Goal: Navigation & Orientation: Find specific page/section

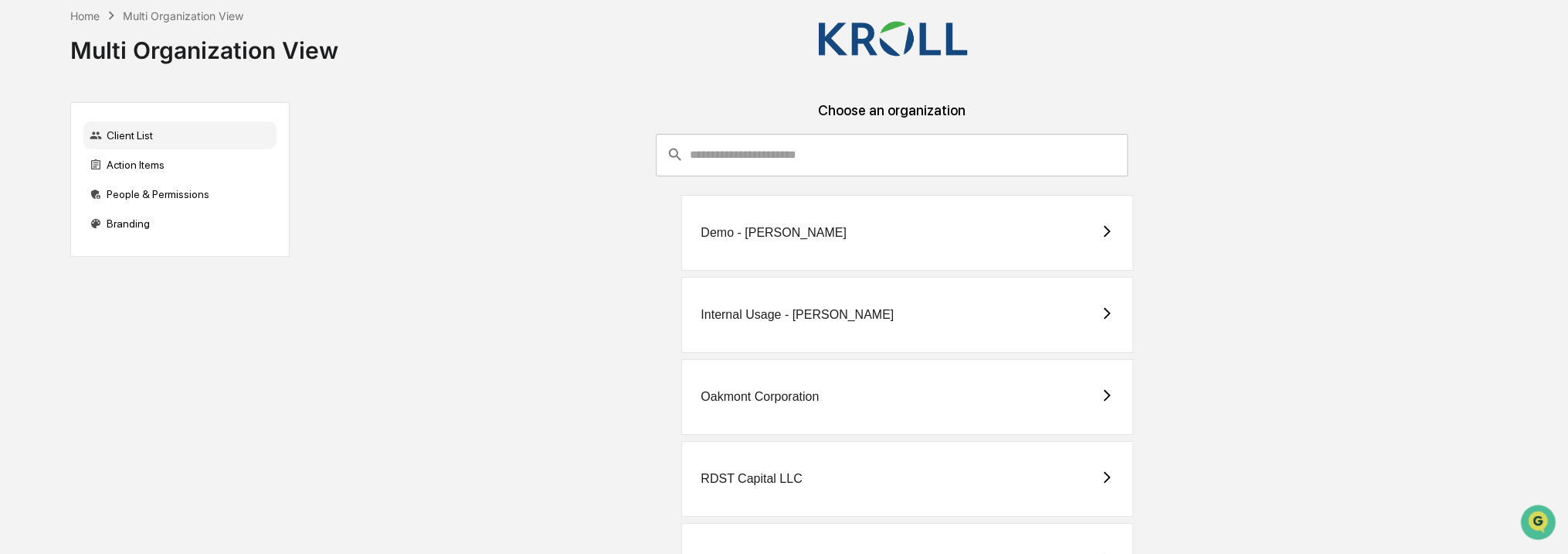
scroll to position [159, 0]
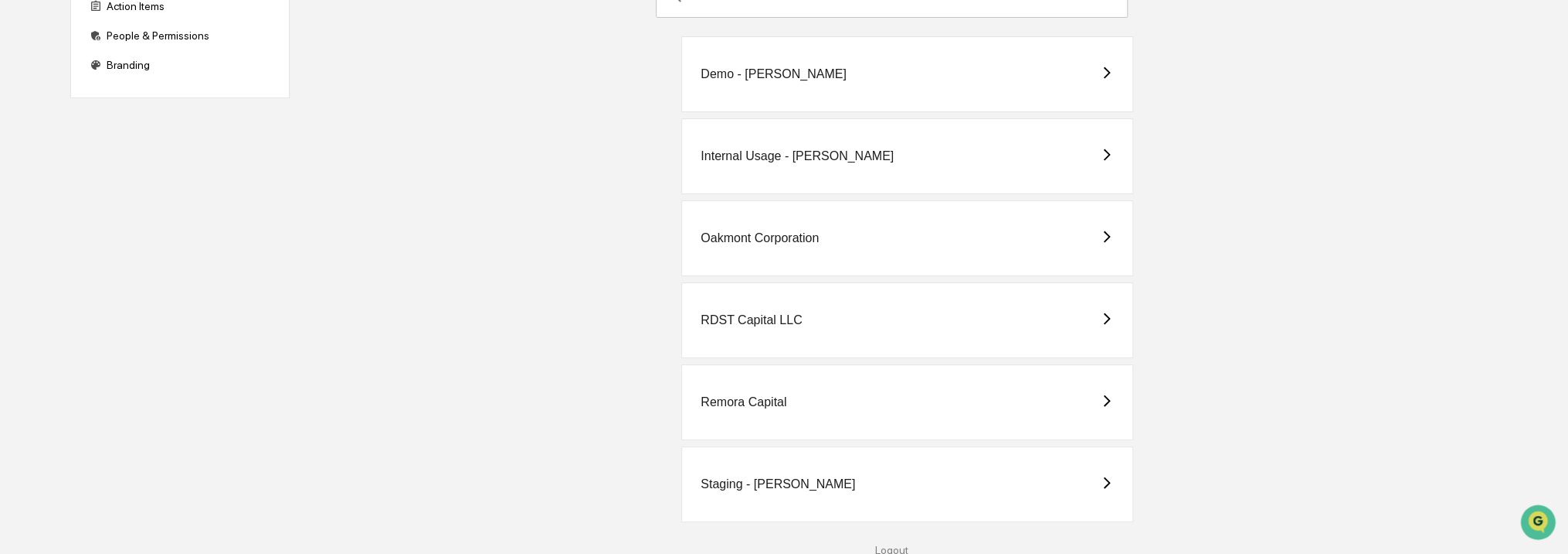
click at [881, 546] on div "Logout" at bounding box center [892, 549] width 1180 height 13
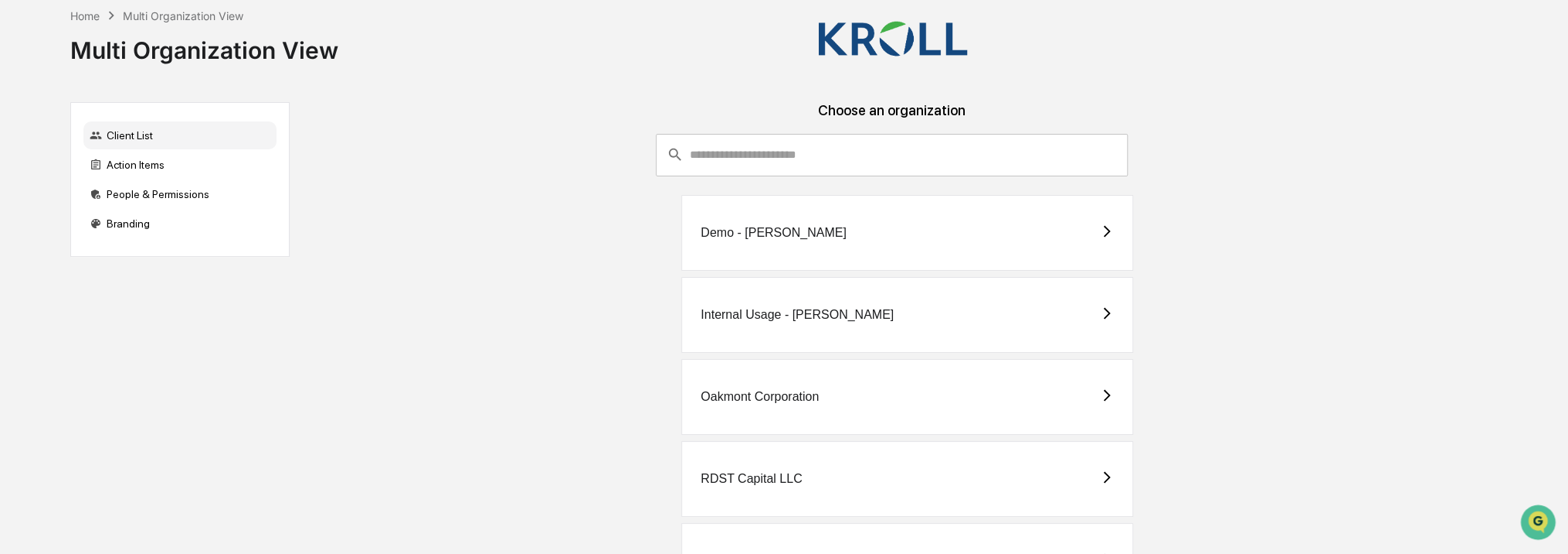
click at [863, 229] on div "Demo - [PERSON_NAME]" at bounding box center [906, 233] width 451 height 76
